Goal: Task Accomplishment & Management: Complete application form

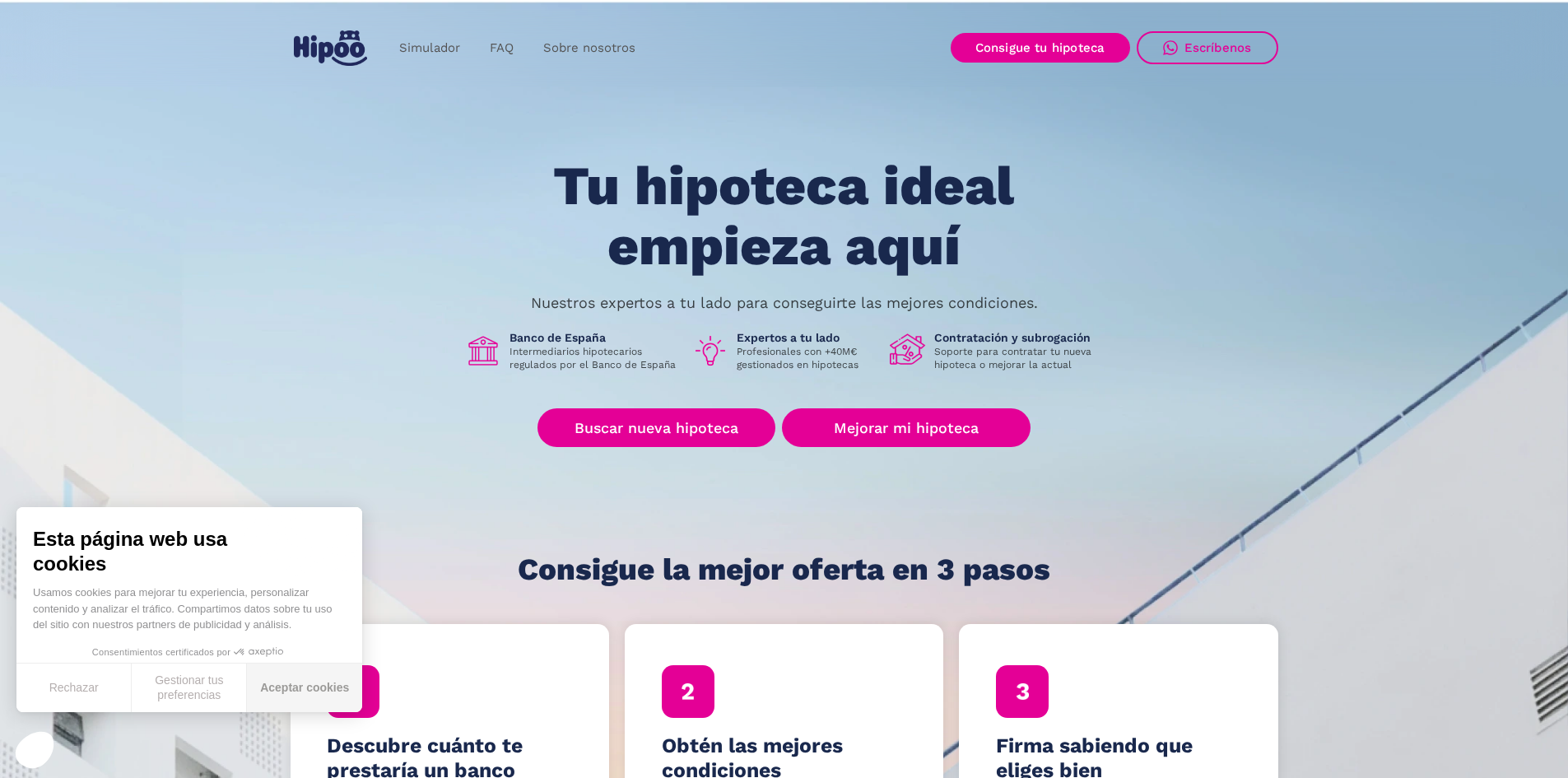
click at [283, 699] on button "Aceptar cookies" at bounding box center [305, 688] width 115 height 48
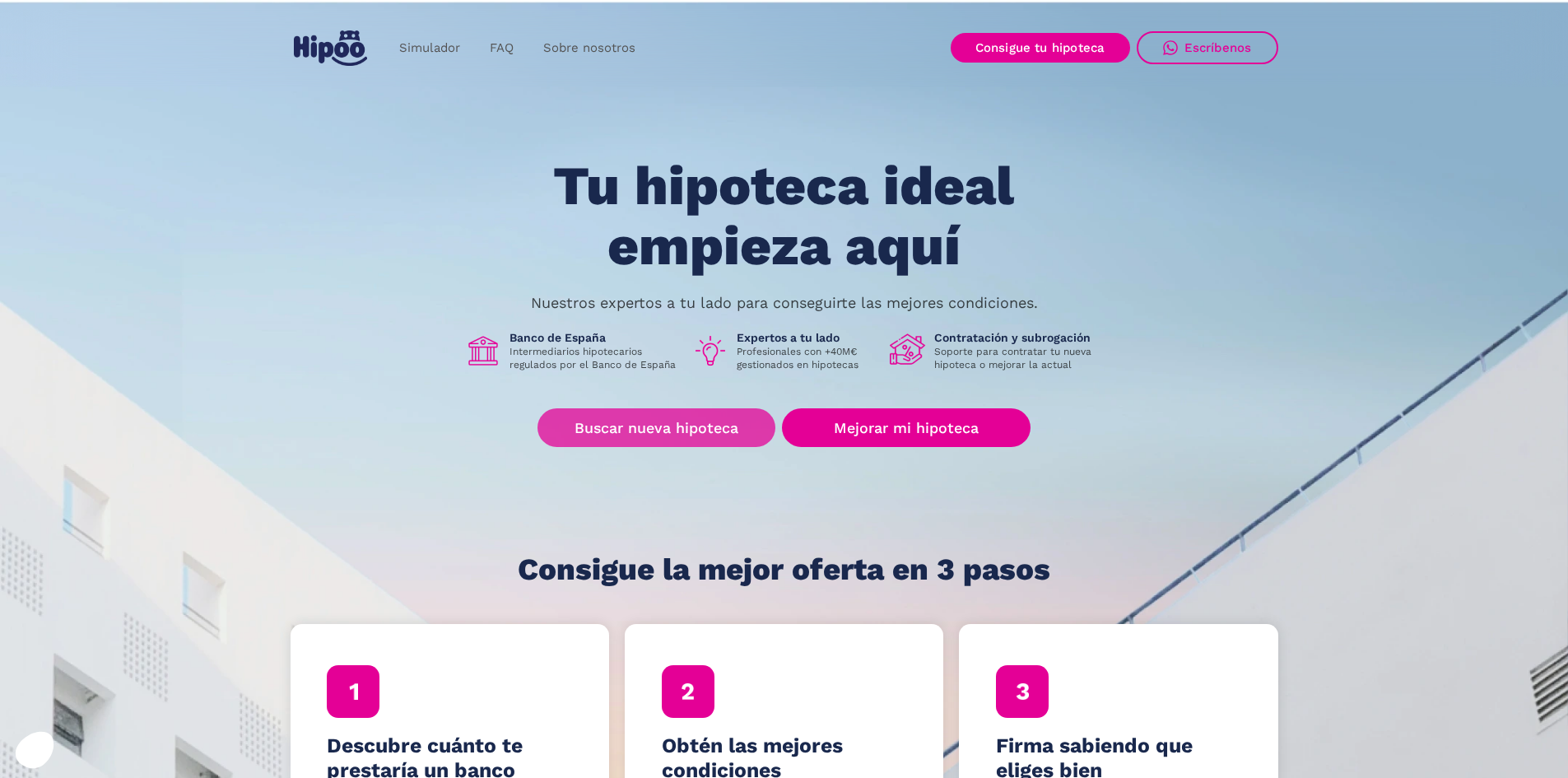
click at [689, 427] on link "Buscar nueva hipoteca" at bounding box center [656, 427] width 238 height 39
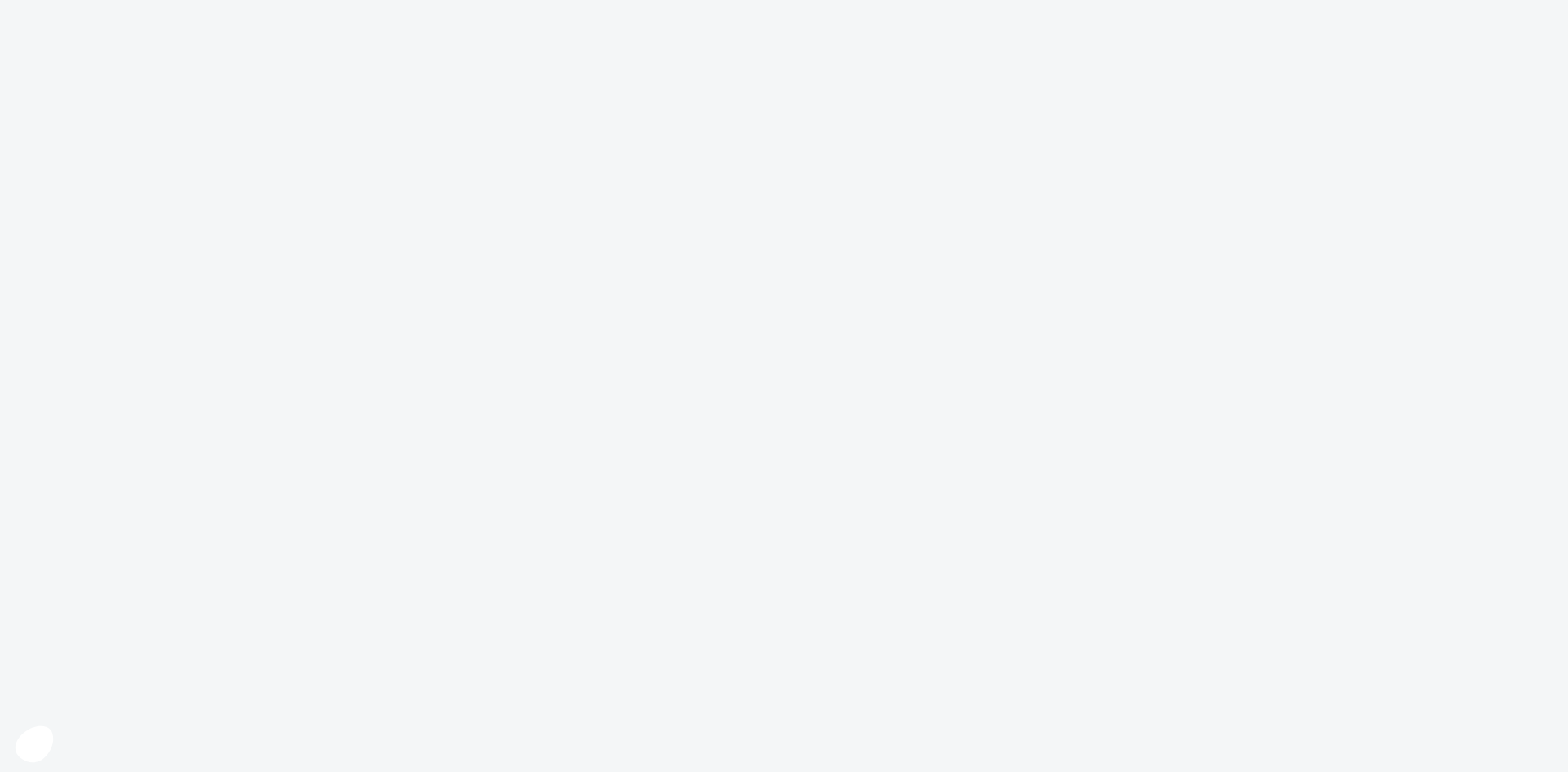
click at [825, 669] on body at bounding box center [784, 386] width 1568 height 772
